Goal: Find specific page/section: Find specific page/section

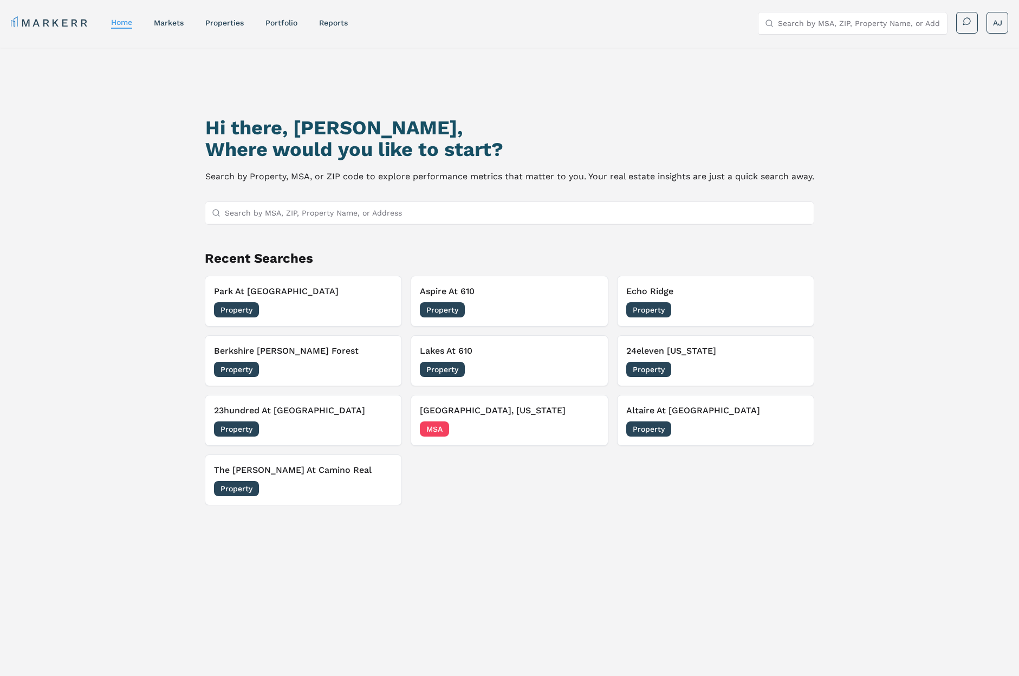
drag, startPoint x: 457, startPoint y: 208, endPoint x: 463, endPoint y: 205, distance: 7.3
click at [457, 208] on input "Search by MSA, ZIP, Property Name, or Address" at bounding box center [516, 213] width 582 height 22
paste input "[PERSON_NAME][GEOGRAPHIC_DATA]"
drag, startPoint x: 268, startPoint y: 211, endPoint x: 348, endPoint y: 219, distance: 80.6
click at [348, 219] on input "[PERSON_NAME][GEOGRAPHIC_DATA]" at bounding box center [516, 213] width 582 height 22
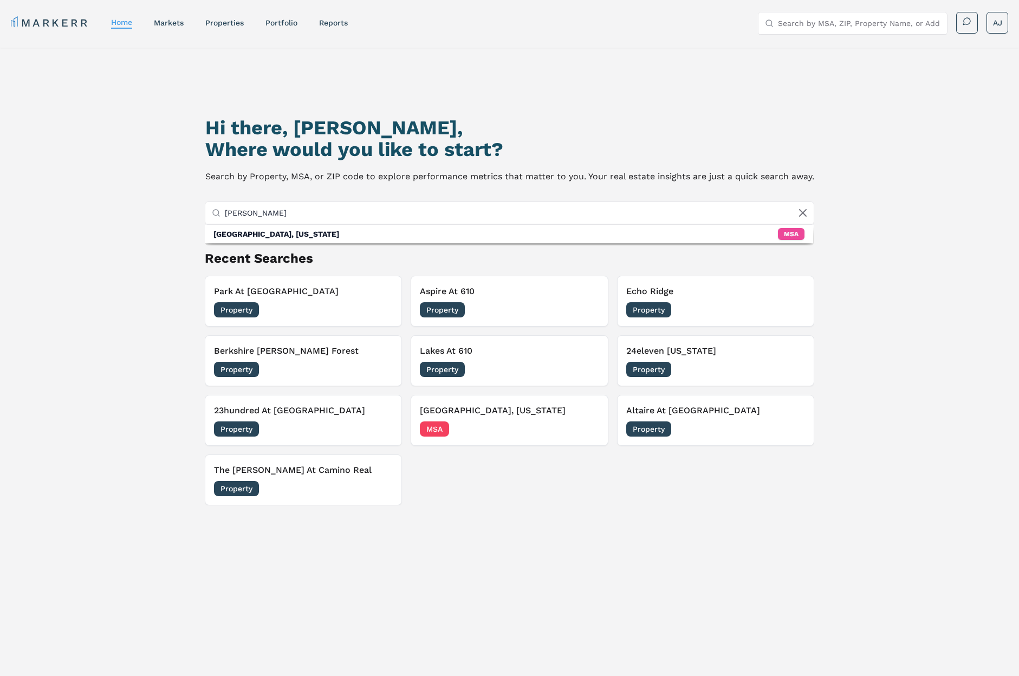
click at [241, 213] on input "[PERSON_NAME]" at bounding box center [516, 213] width 582 height 22
drag, startPoint x: 243, startPoint y: 212, endPoint x: 209, endPoint y: 212, distance: 33.6
click at [209, 212] on div "[PERSON_NAME]" at bounding box center [509, 213] width 608 height 22
click at [263, 213] on input "[PERSON_NAME]" at bounding box center [516, 213] width 582 height 22
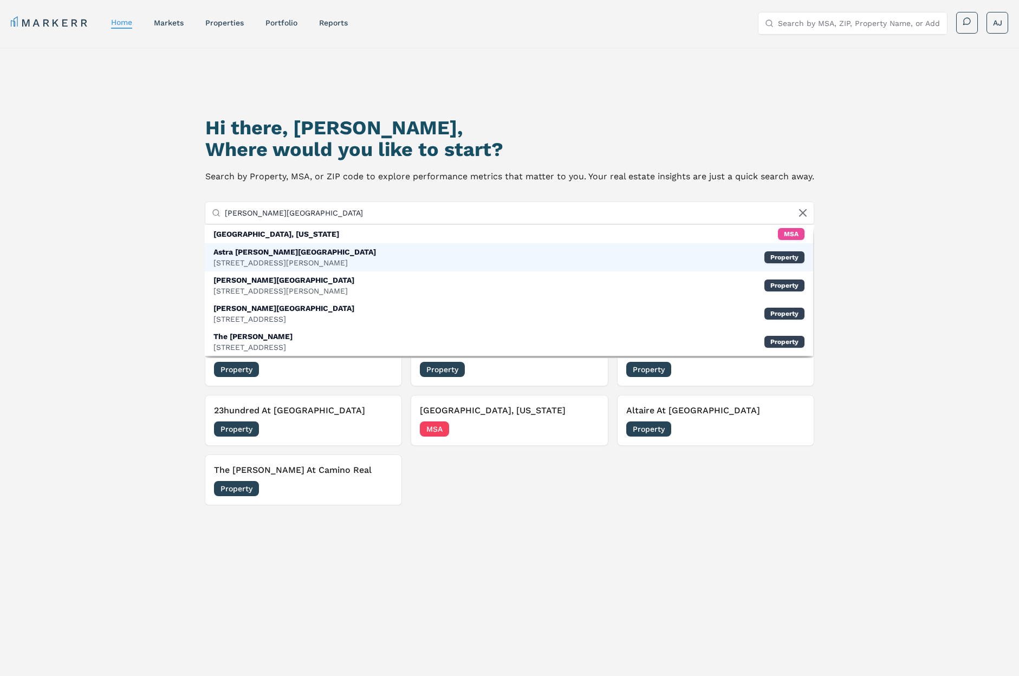
type input "[PERSON_NAME][GEOGRAPHIC_DATA]"
click at [279, 257] on div "[STREET_ADDRESS][PERSON_NAME]" at bounding box center [294, 262] width 163 height 11
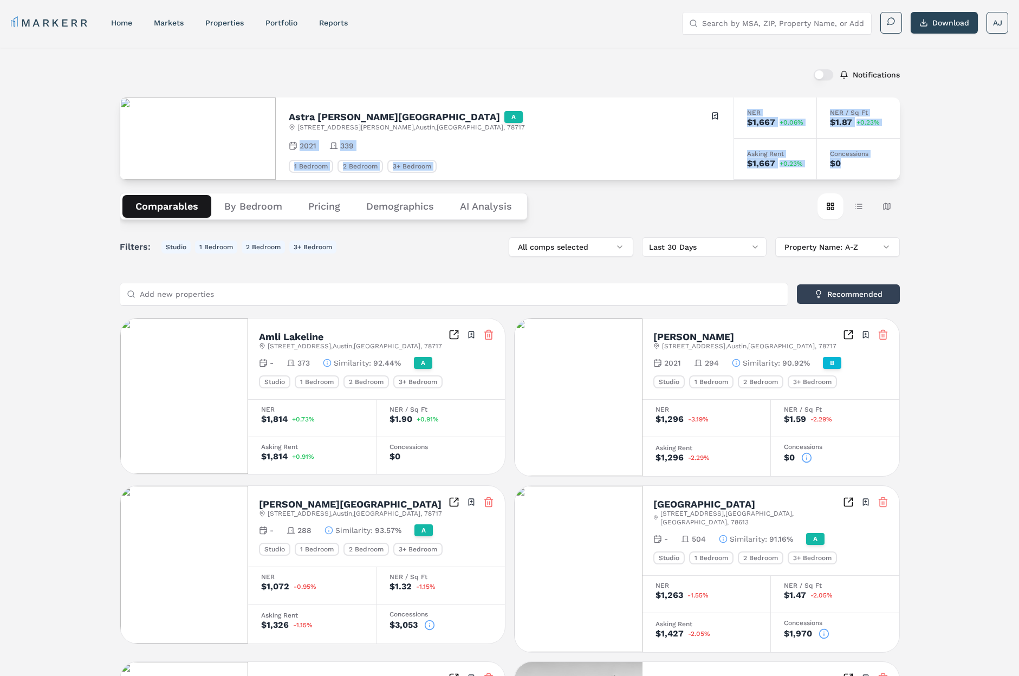
drag, startPoint x: 849, startPoint y: 160, endPoint x: 453, endPoint y: 122, distance: 397.2
click at [525, 129] on div "Astra [PERSON_NAME][GEOGRAPHIC_DATA] A [STREET_ADDRESS][PERSON_NAME] Toggle por…" at bounding box center [510, 139] width 780 height 82
click at [313, 114] on h2 "Astra [PERSON_NAME][GEOGRAPHIC_DATA]" at bounding box center [394, 117] width 211 height 10
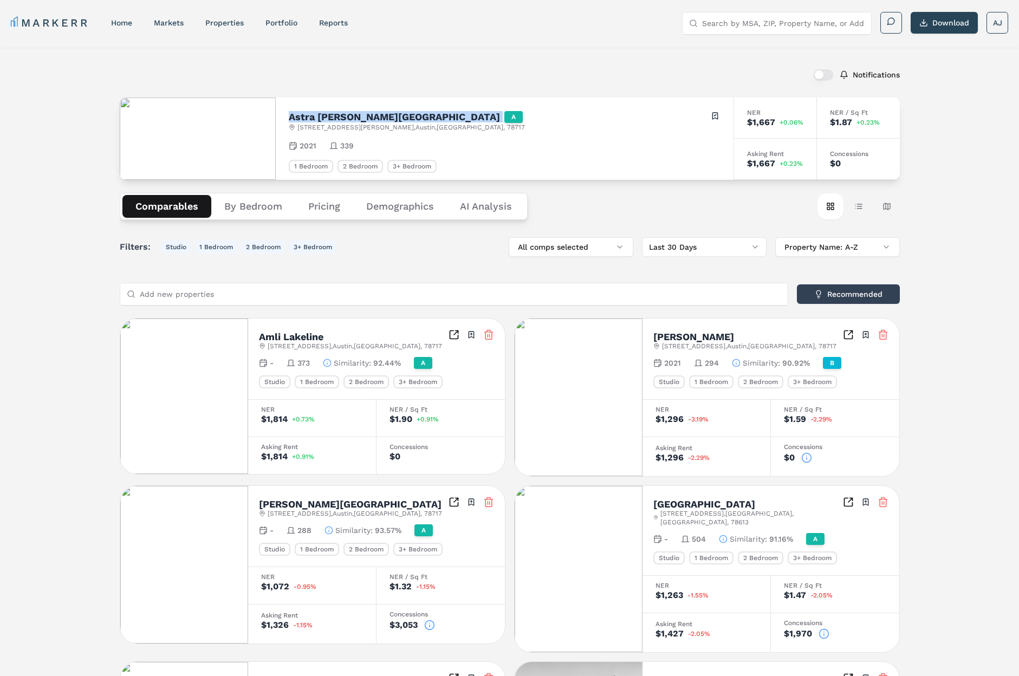
drag, startPoint x: 313, startPoint y: 114, endPoint x: 319, endPoint y: 114, distance: 6.0
click at [315, 113] on h2 "Astra [PERSON_NAME][GEOGRAPHIC_DATA]" at bounding box center [394, 117] width 211 height 10
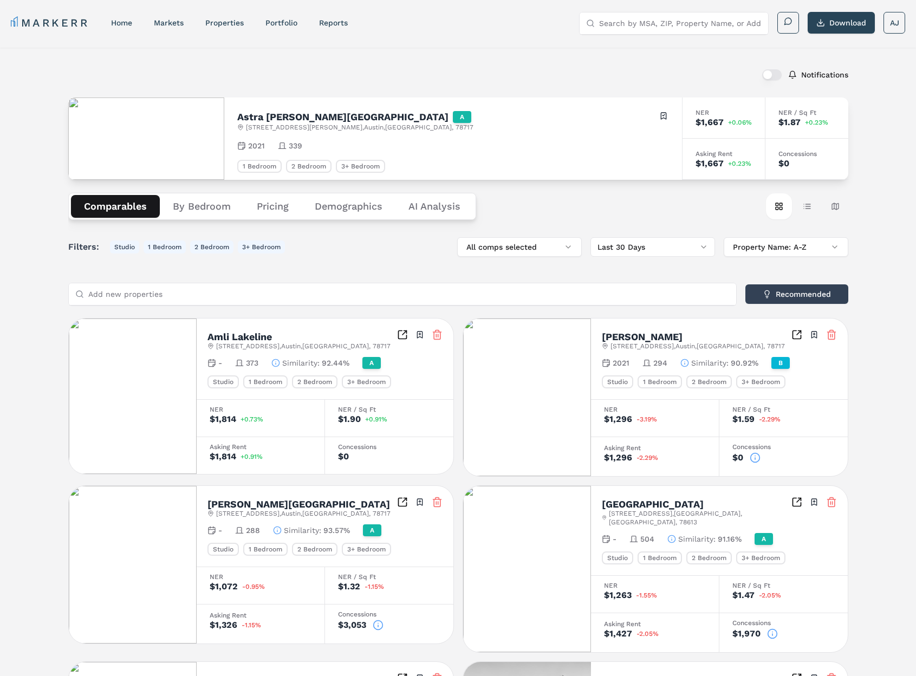
click at [530, 98] on div "[GEOGRAPHIC_DATA][PERSON_NAME] A [STREET_ADDRESS][PERSON_NAME] Toggle portfolio…" at bounding box center [453, 139] width 458 height 82
click at [255, 112] on h2 "Astra [PERSON_NAME][GEOGRAPHIC_DATA]" at bounding box center [342, 117] width 211 height 10
click at [631, 152] on div "[GEOGRAPHIC_DATA][PERSON_NAME] A [STREET_ADDRESS][PERSON_NAME] Toggle portfolio…" at bounding box center [453, 139] width 458 height 82
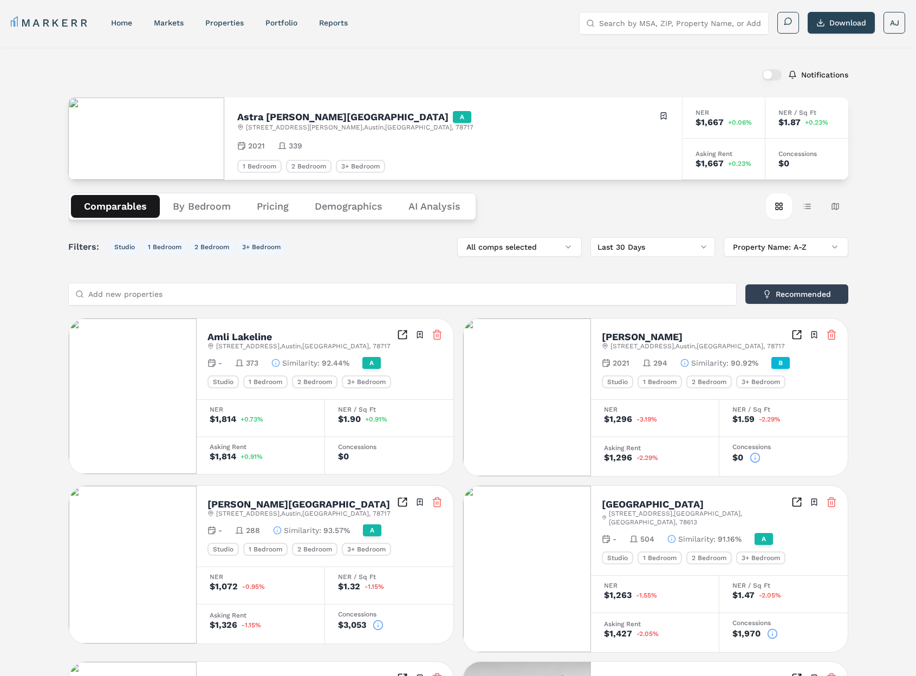
click at [459, 69] on div "Notifications" at bounding box center [458, 75] width 780 height 28
click at [646, 20] on input "Search by MSA, ZIP, Property Name, or Address" at bounding box center [680, 23] width 163 height 22
paste input "[GEOGRAPHIC_DATA]"
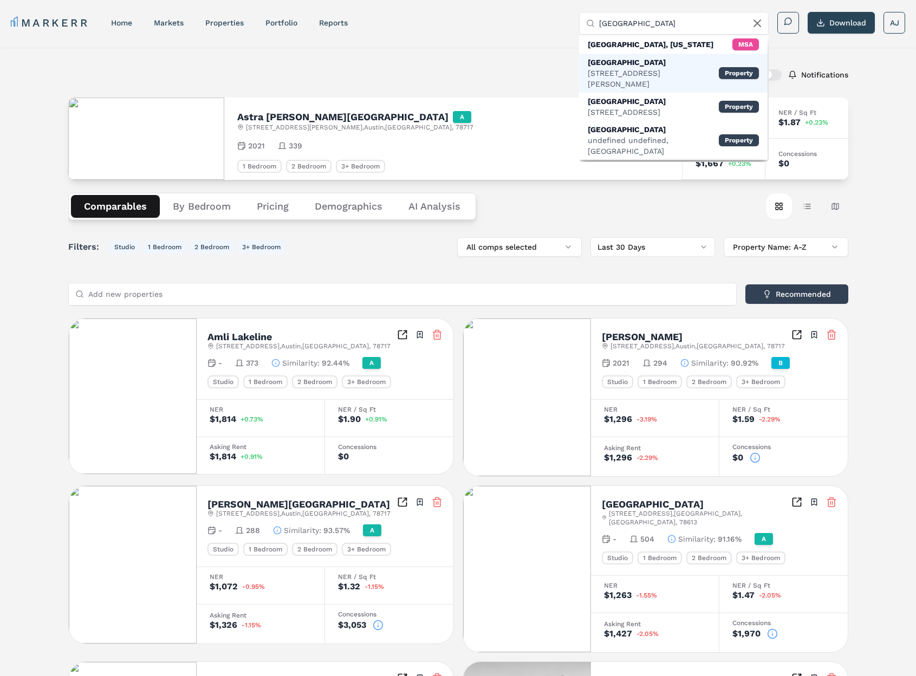
click at [627, 64] on div "[GEOGRAPHIC_DATA]" at bounding box center [653, 62] width 131 height 11
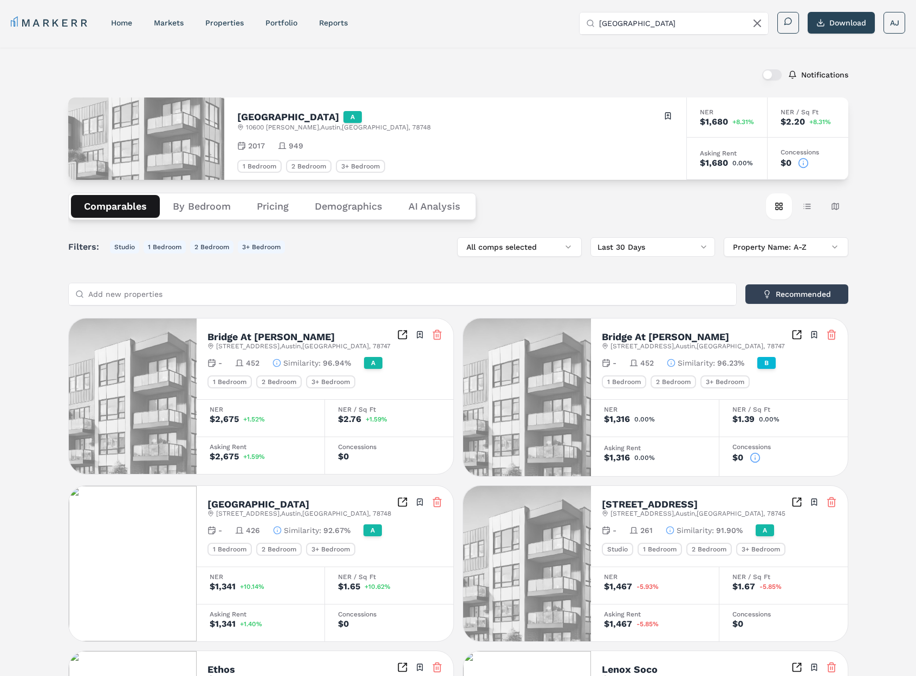
click at [805, 163] on icon at bounding box center [803, 163] width 11 height 11
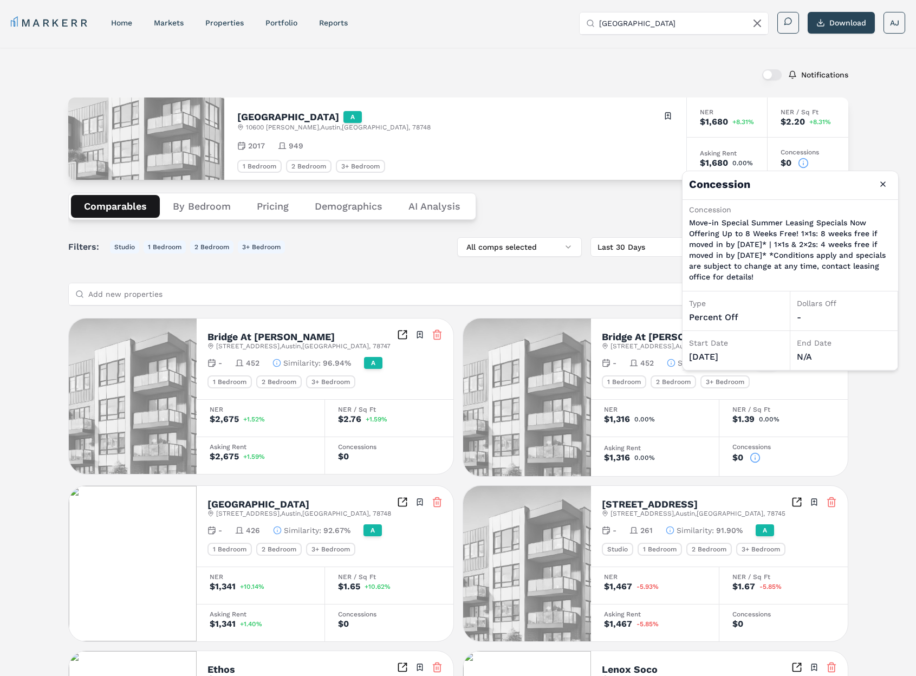
click at [720, 239] on p "Move-in Special Summer Leasing Specials Now Offering Up to 8 Weeks Free! 1×1s: …" at bounding box center [790, 249] width 203 height 65
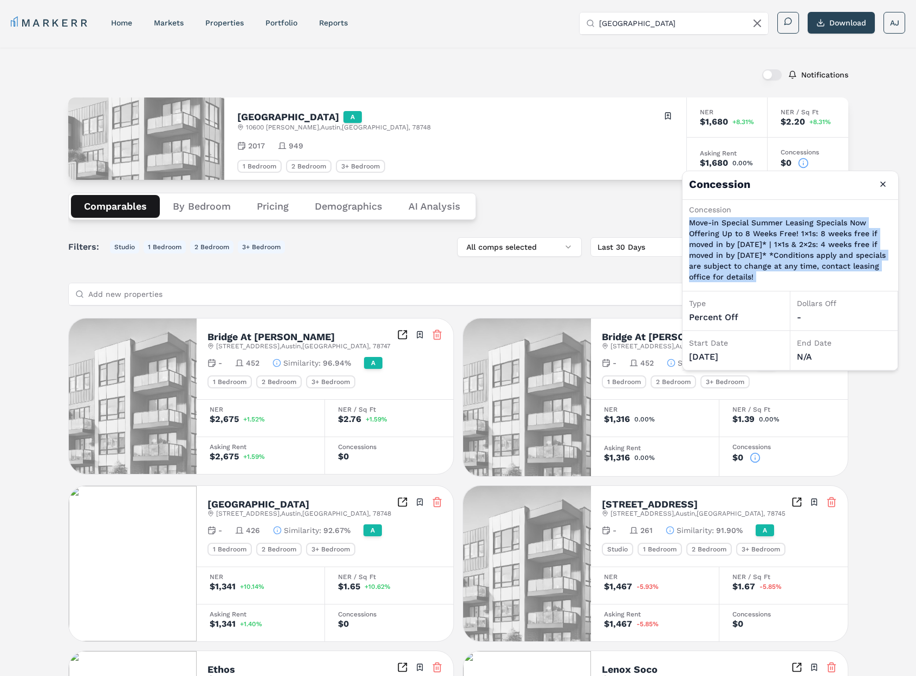
click at [720, 239] on p "Move-in Special Summer Leasing Specials Now Offering Up to 8 Weeks Free! 1×1s: …" at bounding box center [790, 249] width 203 height 65
click at [746, 240] on p "Move-in Special Summer Leasing Specials Now Offering Up to 8 Weeks Free! 1×1s: …" at bounding box center [790, 249] width 203 height 65
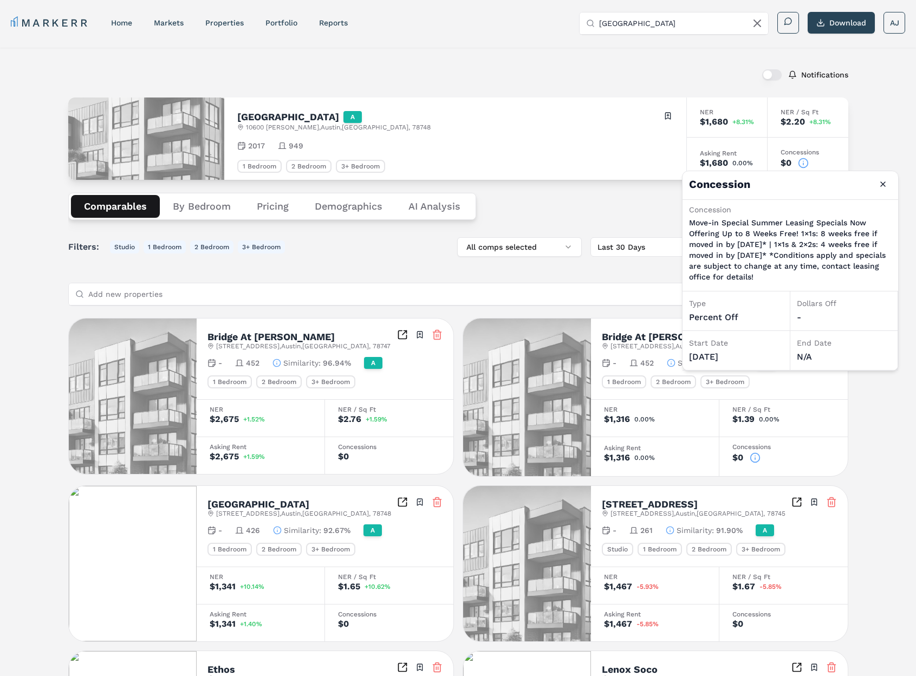
click at [605, 160] on div "1 Bedroom 2 Bedroom 3+ Bedroom" at bounding box center [455, 166] width 436 height 13
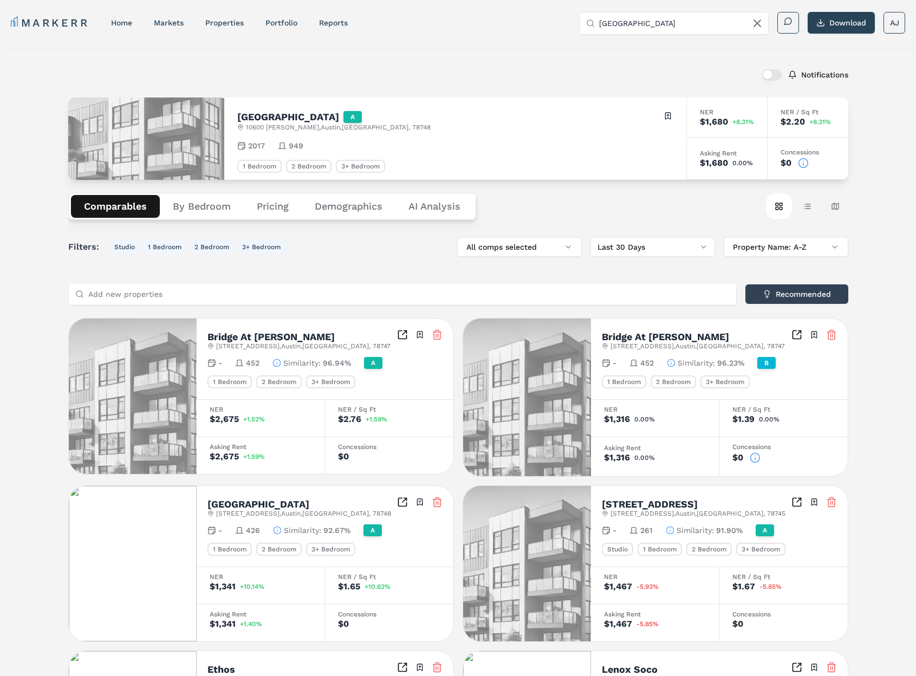
click at [649, 15] on input "[GEOGRAPHIC_DATA]" at bounding box center [680, 23] width 163 height 22
click at [632, 27] on input "[GEOGRAPHIC_DATA]" at bounding box center [680, 23] width 163 height 22
paste input "Camden Shadow Brook"
click at [632, 25] on input "[GEOGRAPHIC_DATA]" at bounding box center [680, 23] width 163 height 22
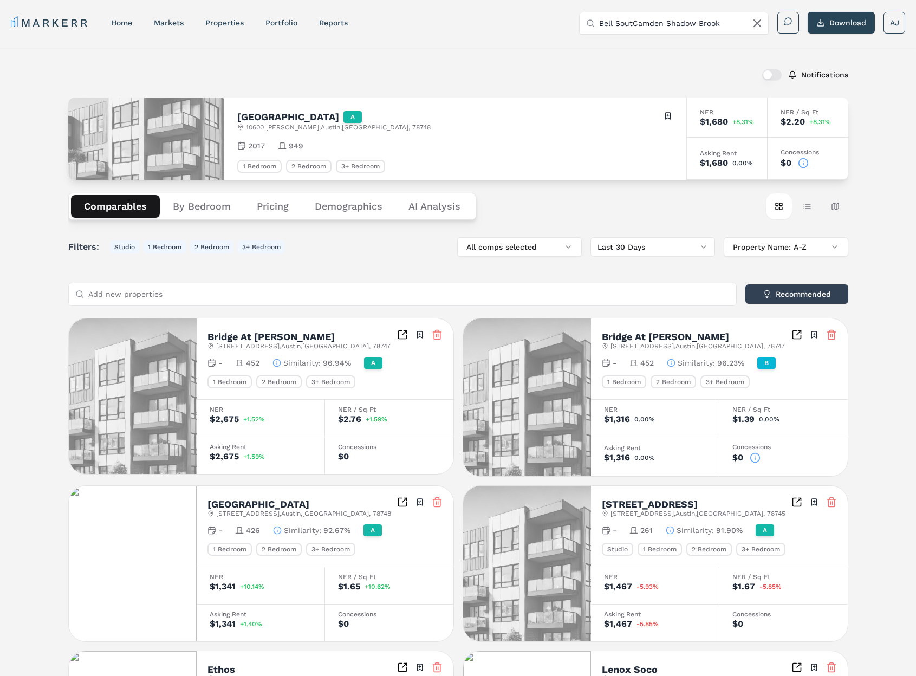
click at [634, 21] on input "Bell SoutCamden Shadow Brook" at bounding box center [680, 23] width 163 height 22
paste input "Camden Shadow Brook"
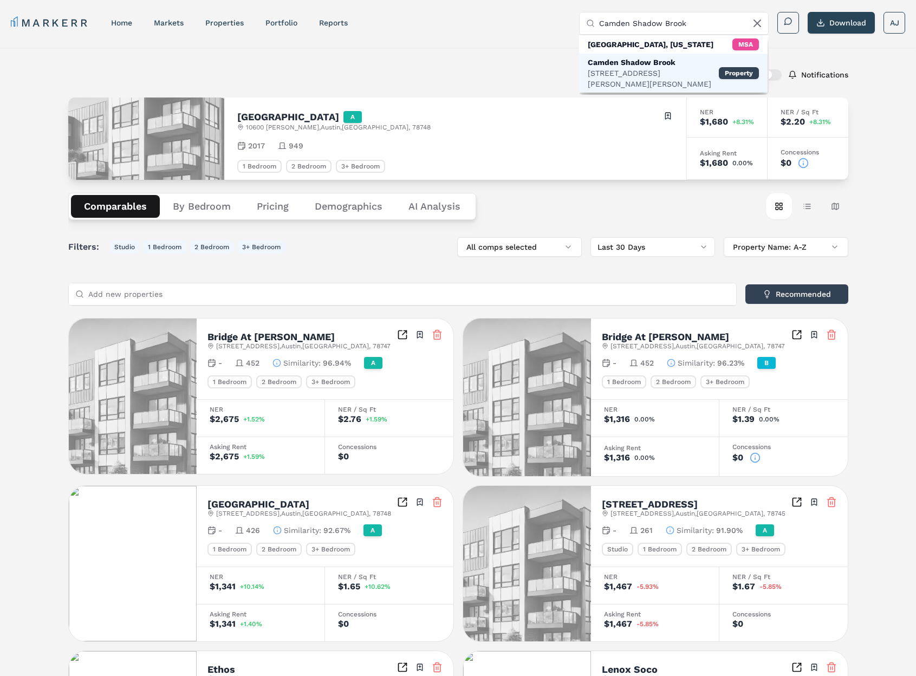
click at [626, 62] on div "Camden Shadow Brook" at bounding box center [653, 62] width 131 height 11
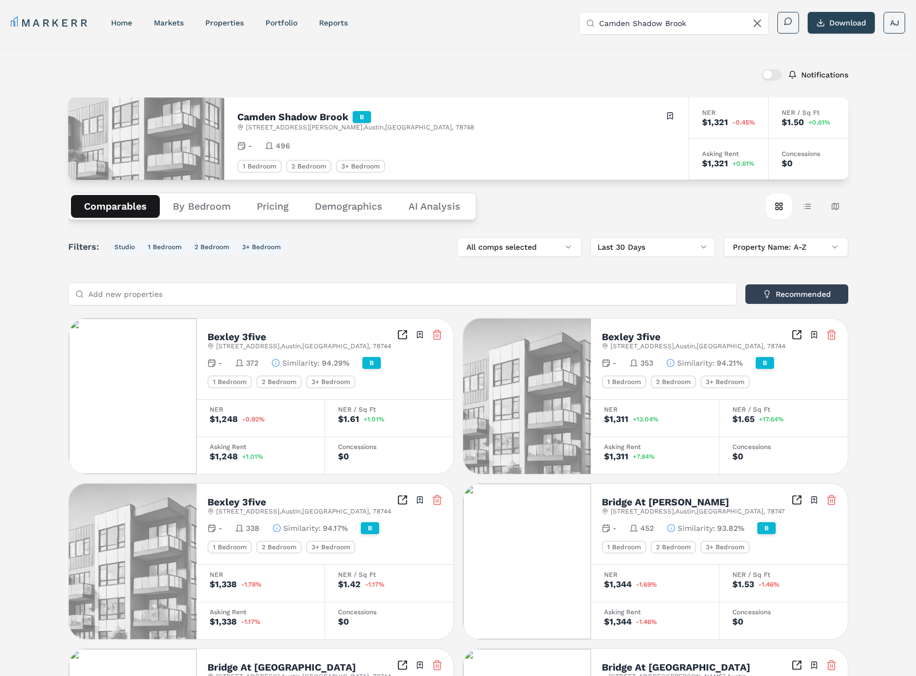
click at [295, 86] on div "Notifications" at bounding box center [458, 75] width 780 height 28
click at [863, 127] on div "Notifications [GEOGRAPHIC_DATA] B [STREET_ADDRESS][PERSON_NAME] Toggle portfoli…" at bounding box center [458, 619] width 916 height 1143
click at [851, 165] on div "Notifications [GEOGRAPHIC_DATA] B [STREET_ADDRESS][PERSON_NAME] Toggle portfoli…" at bounding box center [458, 619] width 916 height 1143
click at [815, 168] on div "Concessions $0" at bounding box center [809, 159] width 80 height 41
click at [819, 171] on div "Concessions $0" at bounding box center [809, 159] width 80 height 41
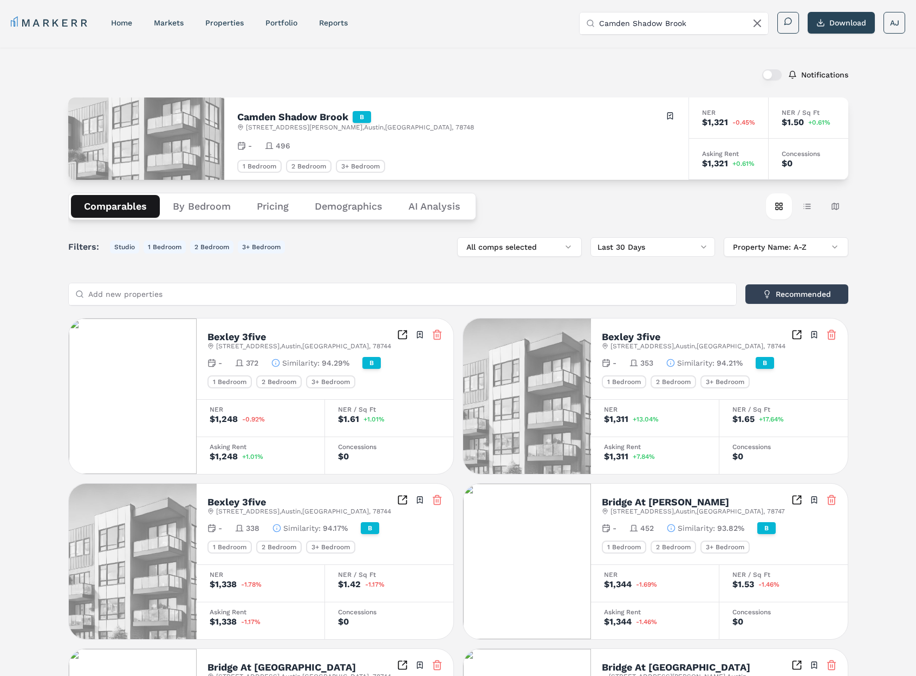
click at [802, 165] on div "$0" at bounding box center [809, 163] width 54 height 9
click at [802, 164] on div "$0" at bounding box center [809, 163] width 54 height 9
click at [804, 155] on div "Concessions" at bounding box center [809, 154] width 54 height 7
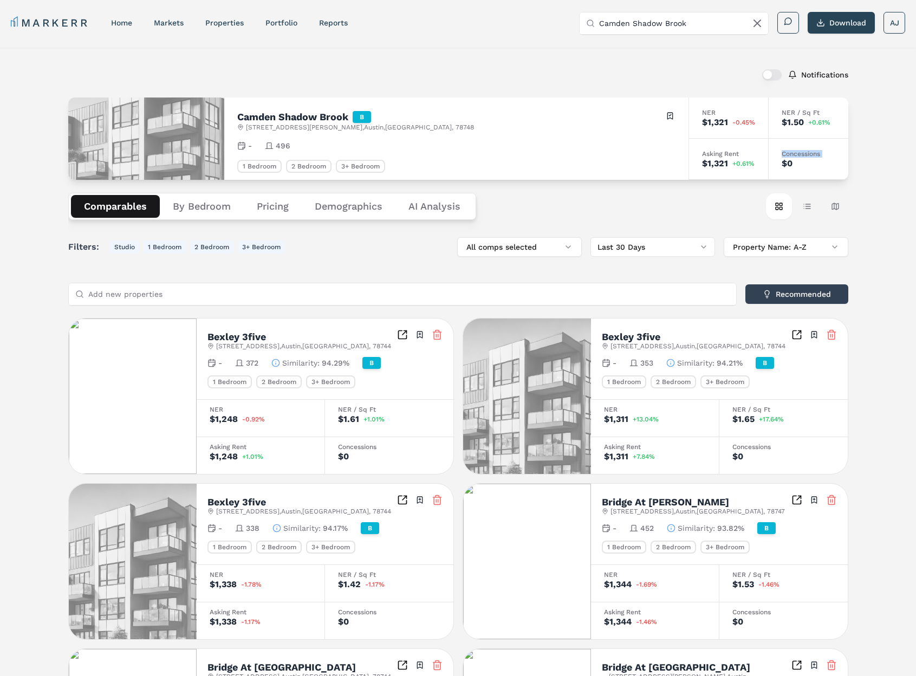
drag, startPoint x: 804, startPoint y: 155, endPoint x: 809, endPoint y: 159, distance: 6.2
click at [804, 155] on div "Concessions" at bounding box center [809, 154] width 54 height 7
click at [522, 65] on div "Notifications" at bounding box center [458, 75] width 780 height 28
click at [672, 24] on input "Camden Shadow Brook" at bounding box center [680, 23] width 163 height 22
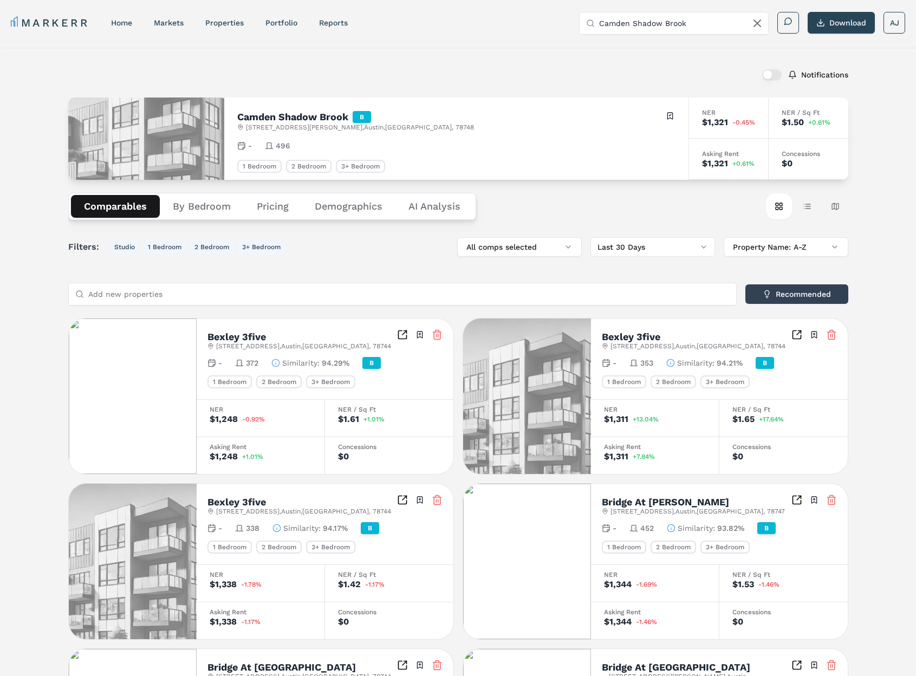
click at [672, 24] on input "Camden Shadow Brook" at bounding box center [680, 23] width 163 height 22
click at [648, 70] on div "[STREET_ADDRESS][PERSON_NAME][PERSON_NAME]" at bounding box center [653, 79] width 131 height 22
click at [539, 90] on div "Notifications [GEOGRAPHIC_DATA] B [STREET_ADDRESS][PERSON_NAME] Toggle portfoli…" at bounding box center [458, 619] width 780 height 1117
click at [664, 24] on input "Camden Shado" at bounding box center [680, 23] width 163 height 22
click at [635, 61] on div "Camden Shadow Brook" at bounding box center [653, 62] width 131 height 11
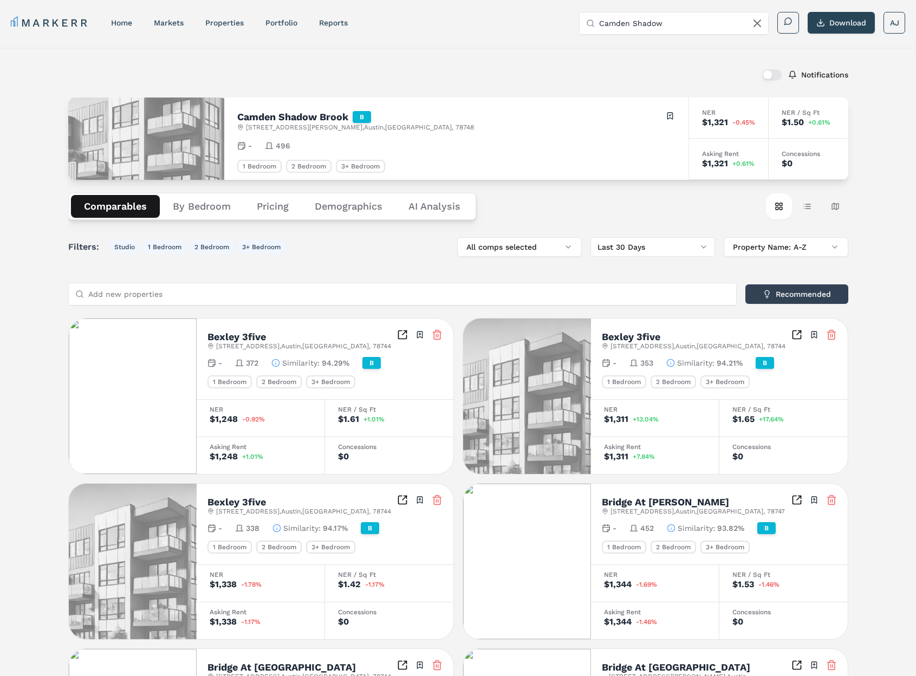
click at [648, 29] on input "Camden Shadow" at bounding box center [680, 23] width 163 height 22
drag, startPoint x: 573, startPoint y: 61, endPoint x: 610, endPoint y: 43, distance: 41.9
click at [574, 61] on div "Notifications" at bounding box center [458, 75] width 780 height 28
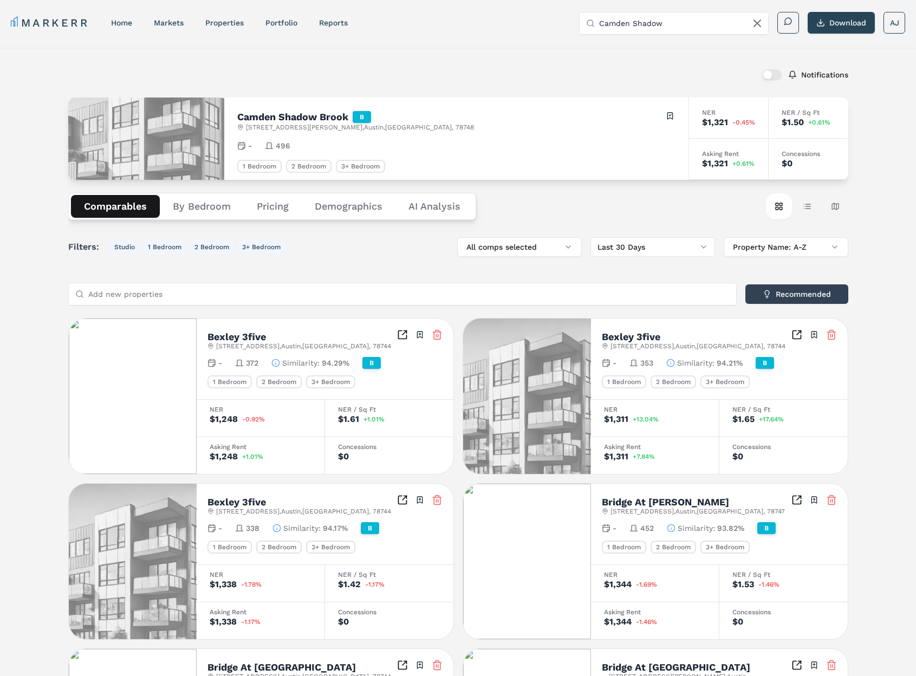
click at [647, 25] on input "Camden Shadow" at bounding box center [680, 23] width 163 height 22
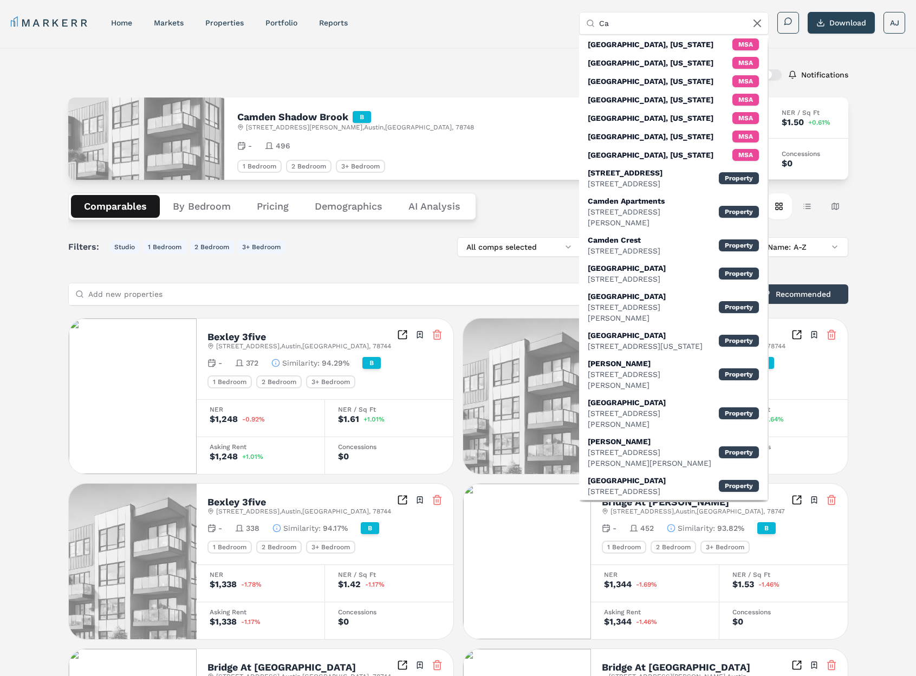
type input "C"
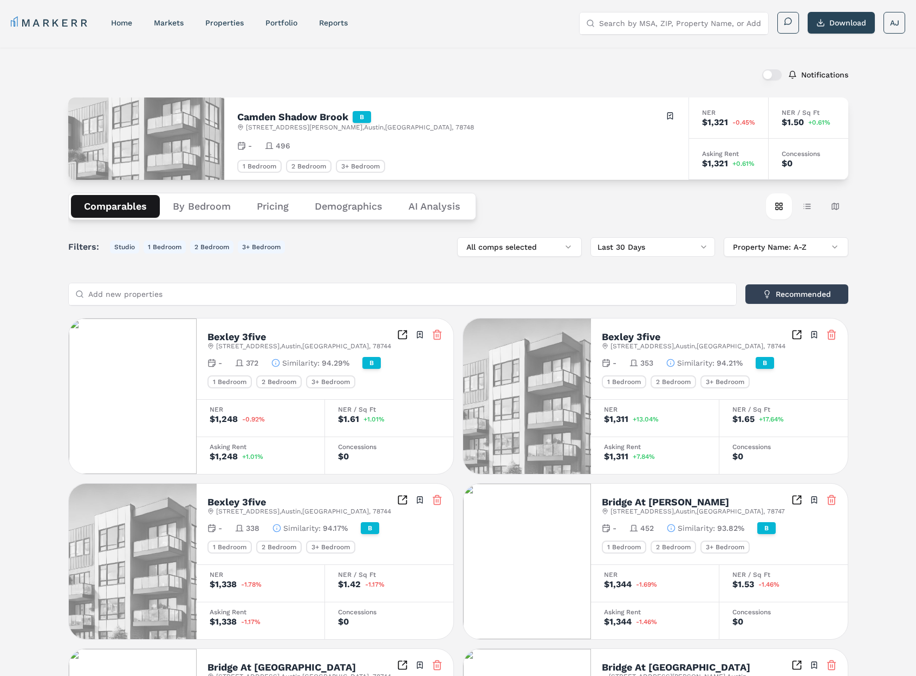
click at [547, 81] on div "Notifications" at bounding box center [458, 75] width 780 height 28
click at [623, 23] on input "Search by MSA, ZIP, Property Name, or Address" at bounding box center [680, 23] width 163 height 22
paste input "Avana Lexington"
type input "Avana Lexington"
click at [632, 62] on div "Avana Lexington" at bounding box center [624, 62] width 73 height 11
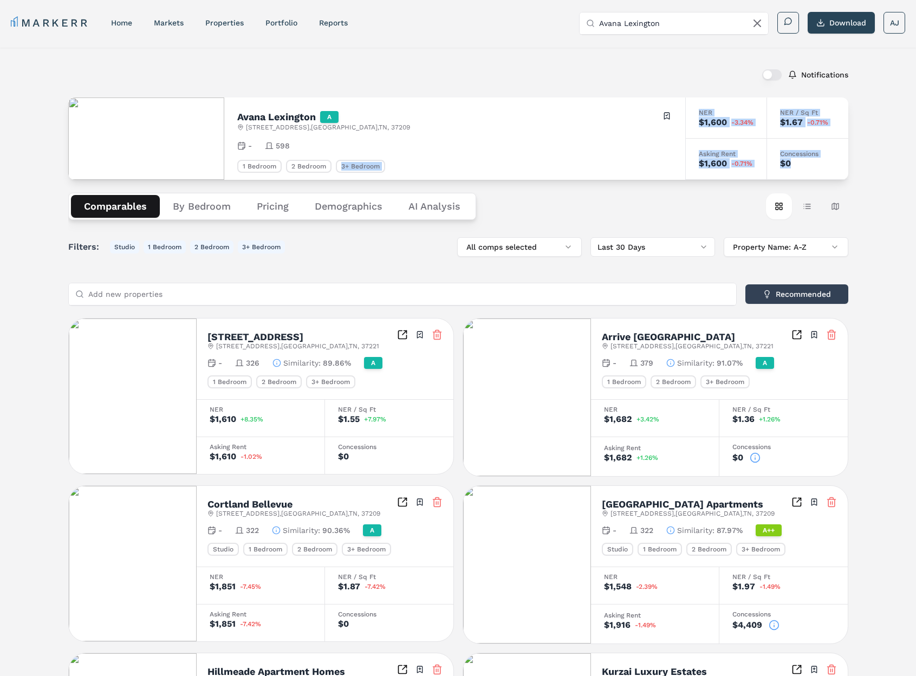
drag, startPoint x: 802, startPoint y: 163, endPoint x: 465, endPoint y: 144, distance: 338.0
click at [501, 154] on div "Avana Lexington A [STREET_ADDRESS] Toggle portfolio menu - 598 1 Bedroom 2 Bedr…" at bounding box center [458, 139] width 780 height 82
drag, startPoint x: 446, startPoint y: 139, endPoint x: 454, endPoint y: 140, distance: 8.2
click at [448, 139] on div "Avana Lexington A [STREET_ADDRESS] Toggle portfolio menu - 598 1 Bedroom 2 Bedr…" at bounding box center [454, 139] width 461 height 82
